Goal: Communication & Community: Answer question/provide support

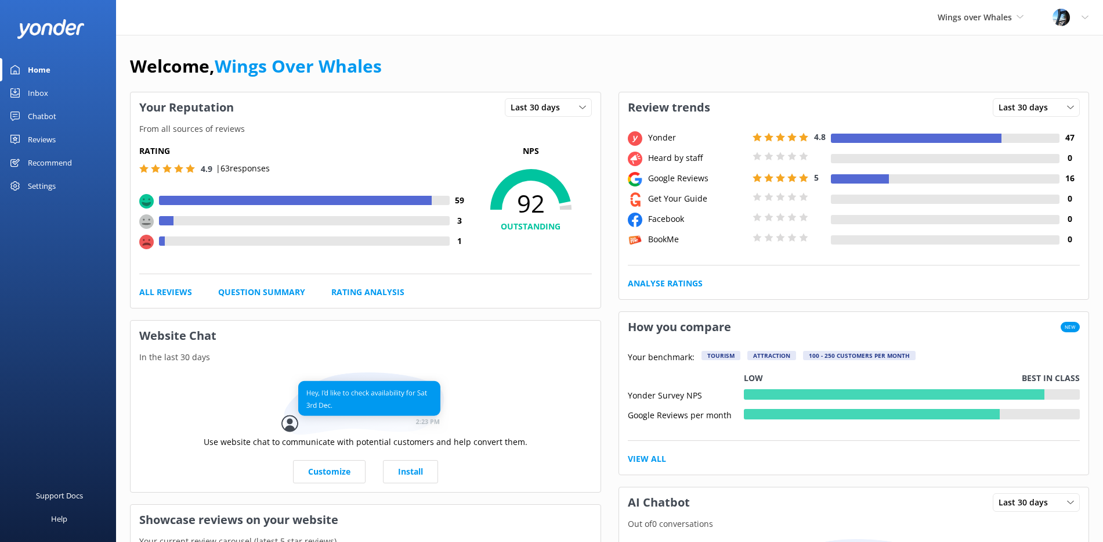
click at [68, 138] on link "Reviews" at bounding box center [58, 139] width 116 height 23
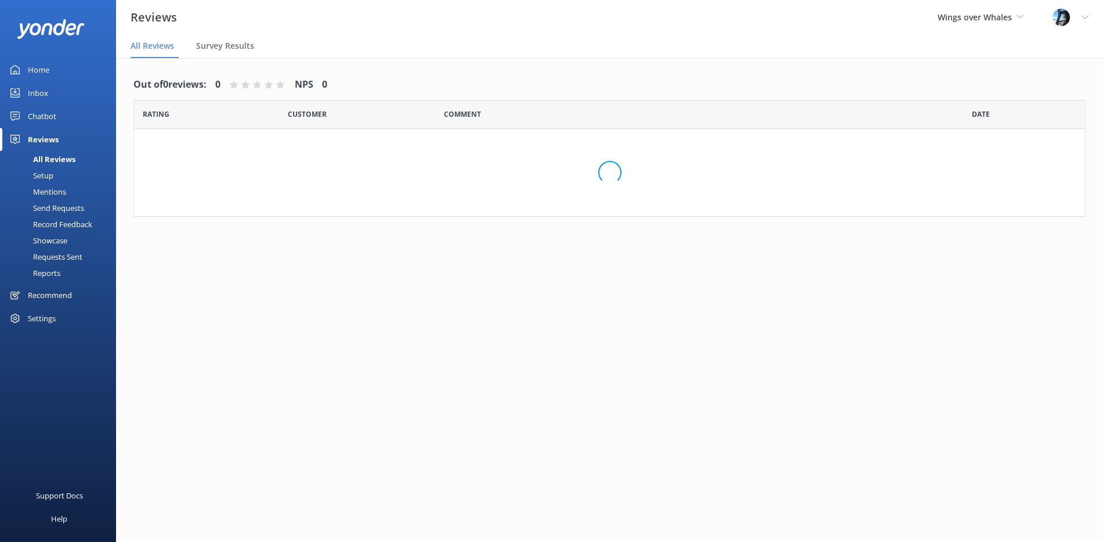
scroll to position [1, 0]
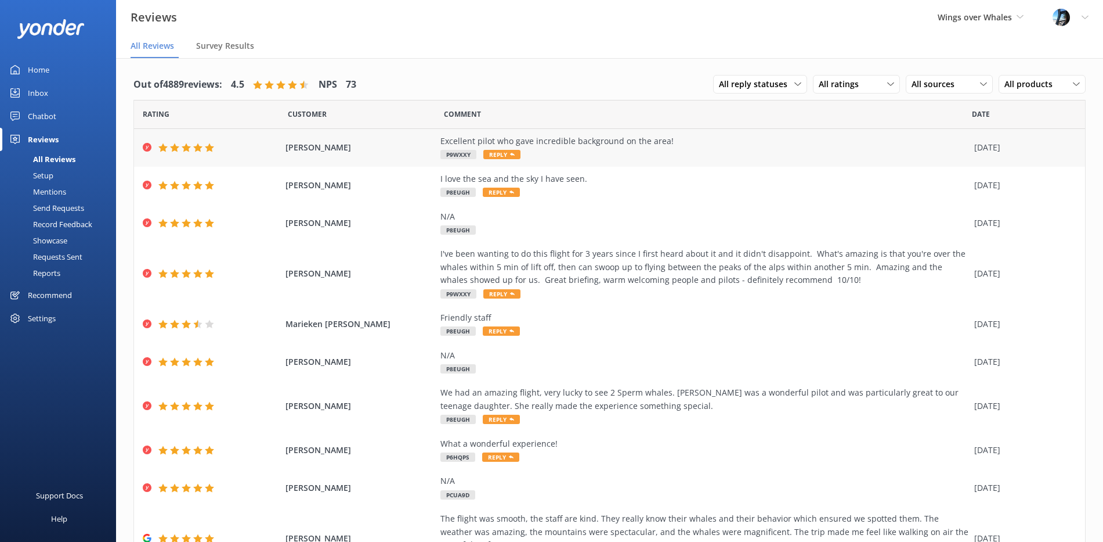
click at [619, 143] on div "Excellent pilot who gave incredible background on the area!" at bounding box center [705, 141] width 528 height 13
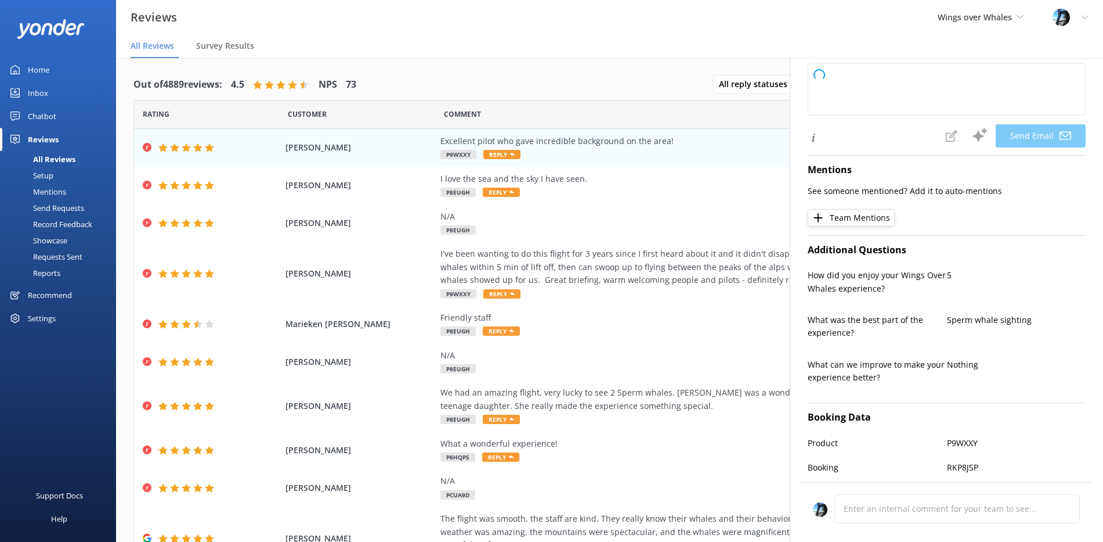
type textarea "Thank you so much for your kind words, [PERSON_NAME]! We're delighted to hear y…"
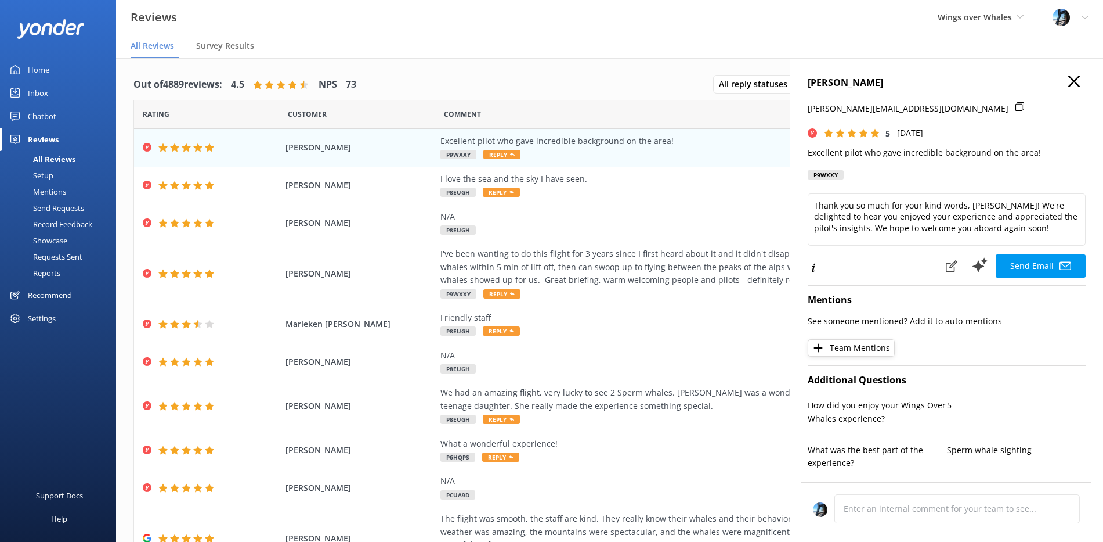
click at [1071, 81] on icon at bounding box center [1075, 81] width 12 height 12
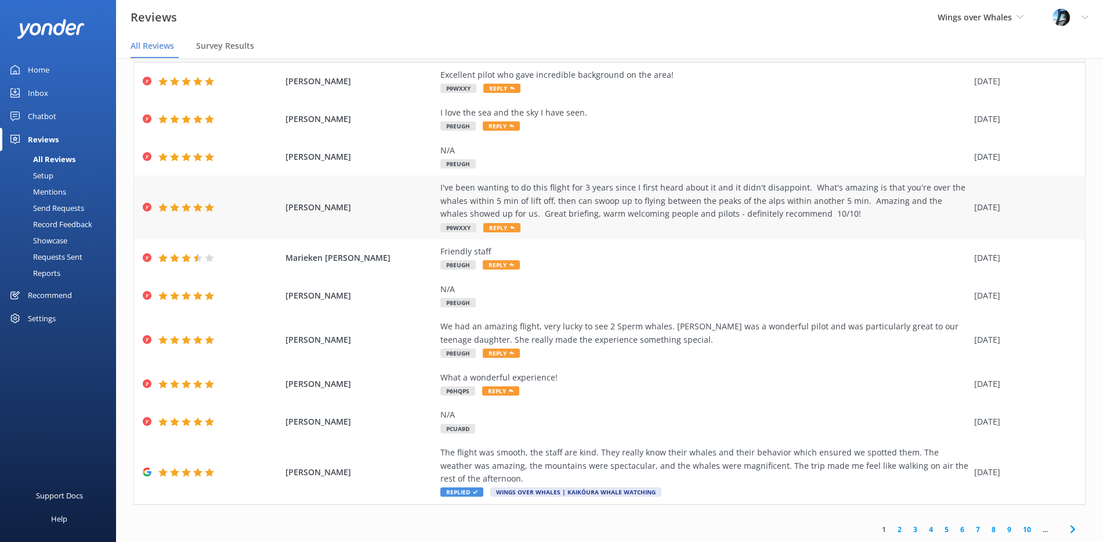
scroll to position [67, 0]
click at [599, 125] on div "I love the sea and the sky I have seen. P8EUGH Reply" at bounding box center [705, 119] width 528 height 26
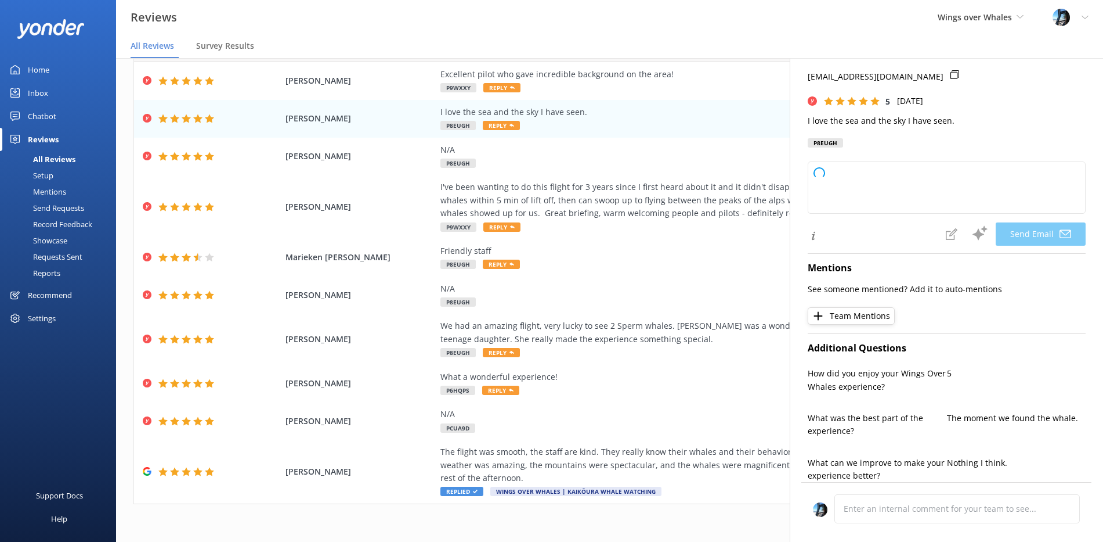
scroll to position [56, 0]
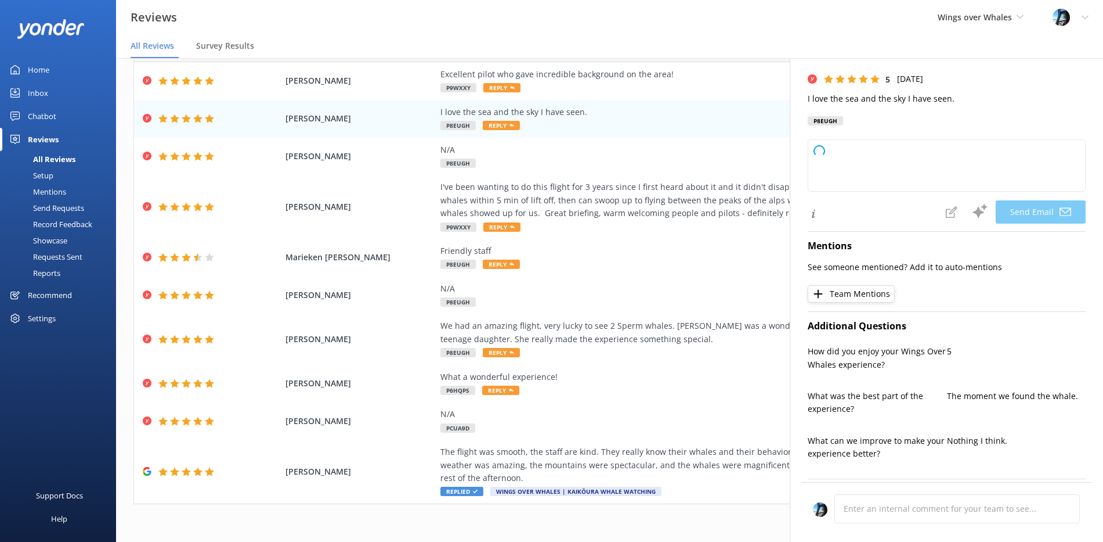
type textarea "Thank you so much, [PERSON_NAME]! We're delighted to hear you enjoyed the sea a…"
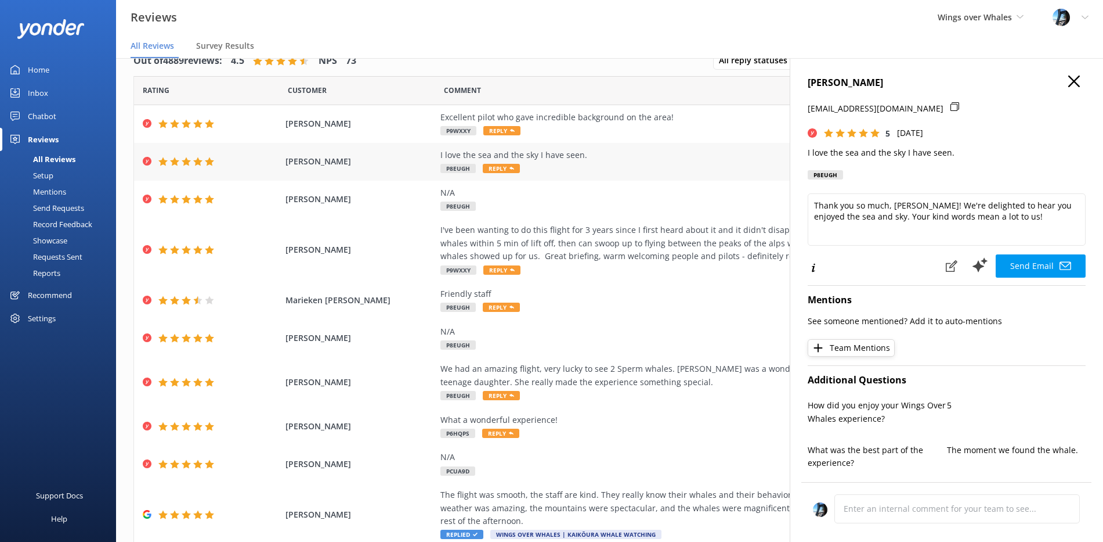
scroll to position [0, 0]
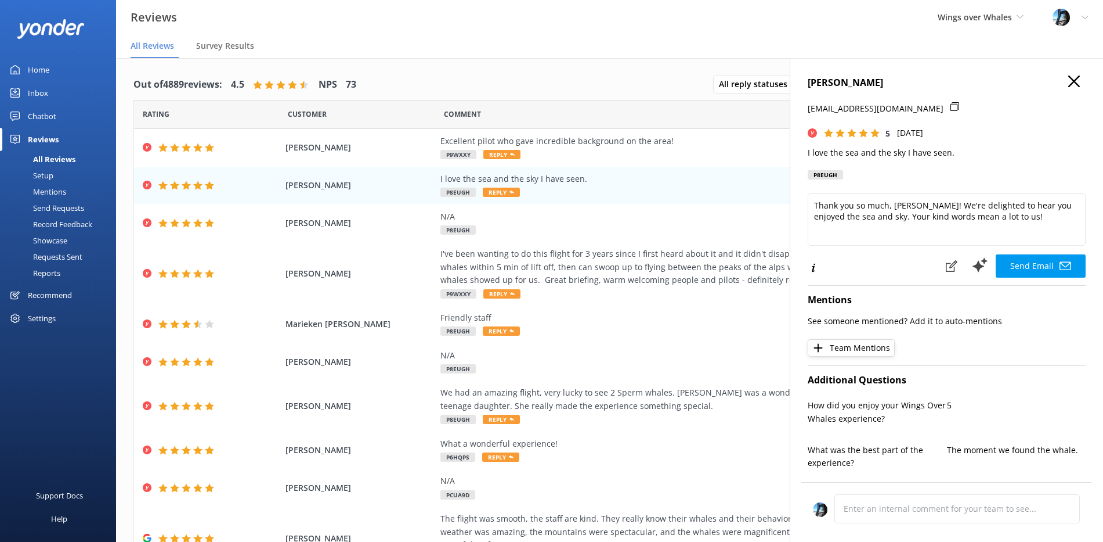
click at [1071, 80] on icon at bounding box center [1075, 81] width 12 height 12
